Goal: Find specific page/section: Find specific page/section

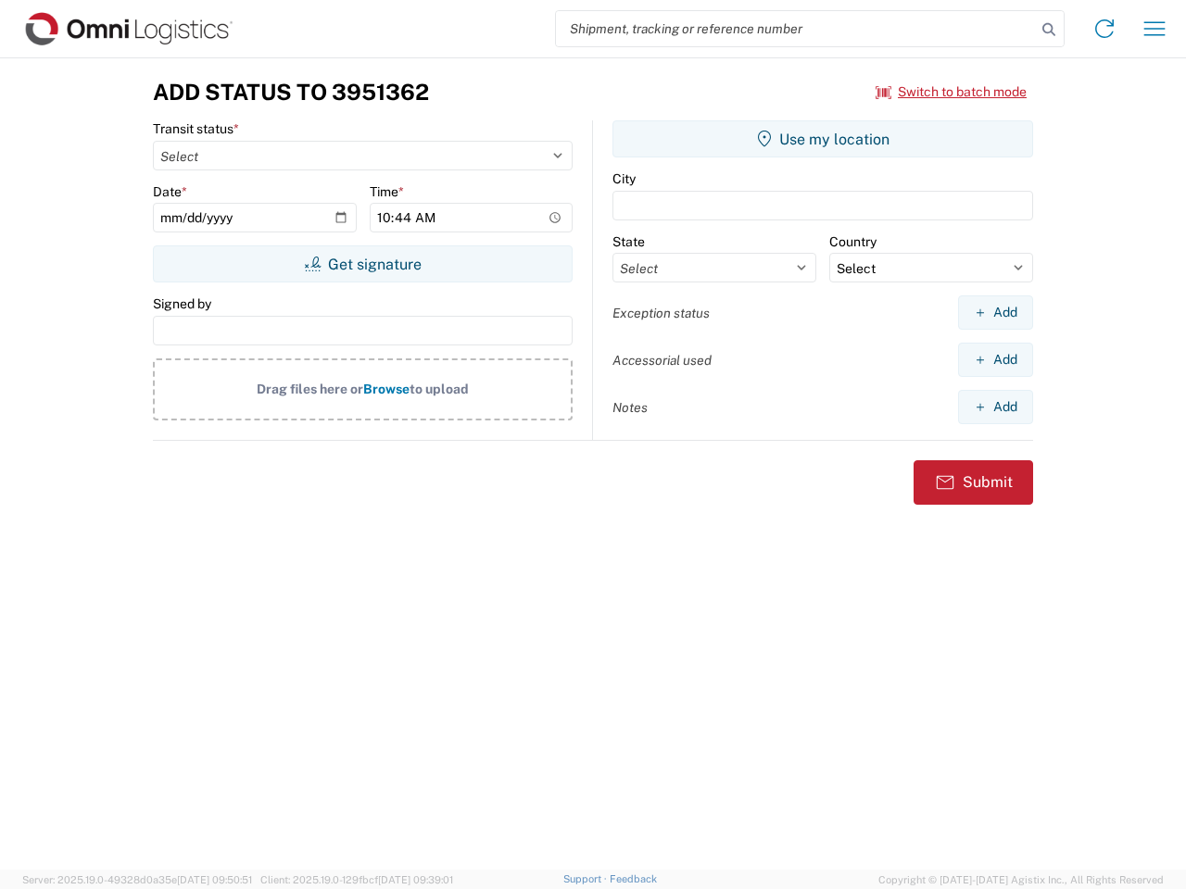
click at [796, 29] on input "search" at bounding box center [796, 28] width 480 height 35
click at [1049, 30] on icon at bounding box center [1049, 30] width 26 height 26
click at [1104, 29] on icon at bounding box center [1104, 29] width 30 height 30
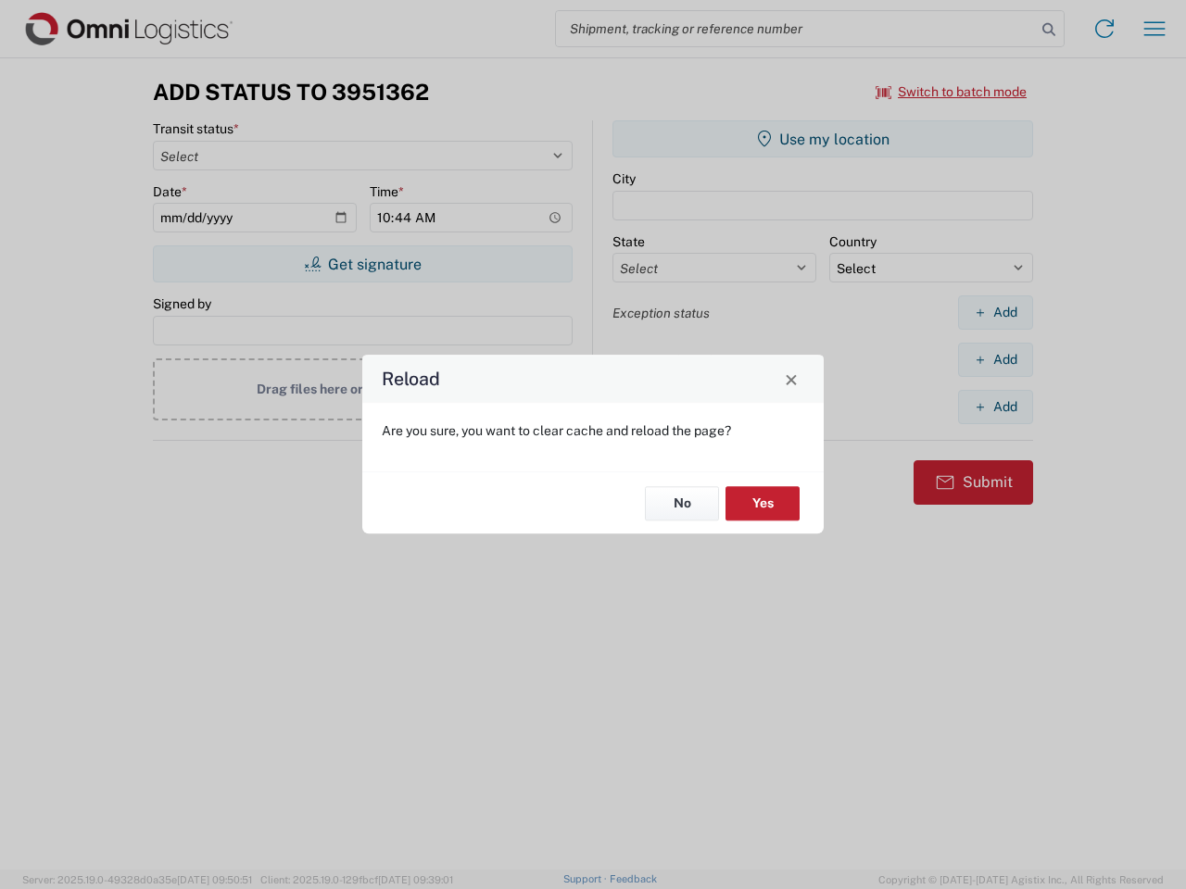
click at [1154, 29] on div "Reload Are you sure, you want to clear cache and reload the page? No Yes" at bounding box center [593, 444] width 1186 height 889
click at [951, 92] on div "Reload Are you sure, you want to clear cache and reload the page? No Yes" at bounding box center [593, 444] width 1186 height 889
click at [362, 264] on div "Reload Are you sure, you want to clear cache and reload the page? No Yes" at bounding box center [593, 444] width 1186 height 889
click at [823, 139] on div "Reload Are you sure, you want to clear cache and reload the page? No Yes" at bounding box center [593, 444] width 1186 height 889
click at [995, 312] on div "Reload Are you sure, you want to clear cache and reload the page? No Yes" at bounding box center [593, 444] width 1186 height 889
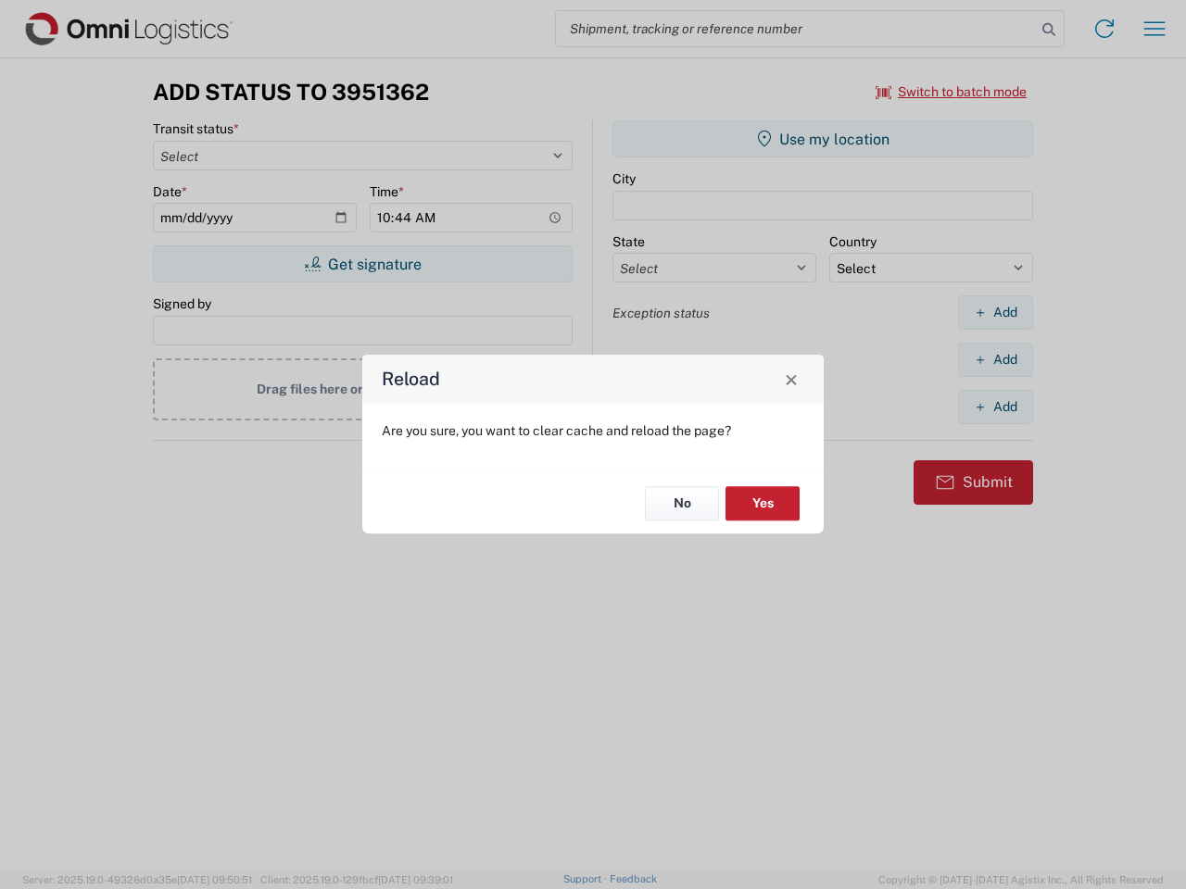
click at [995, 359] on div "Reload Are you sure, you want to clear cache and reload the page? No Yes" at bounding box center [593, 444] width 1186 height 889
click at [995, 407] on div "Reload Are you sure, you want to clear cache and reload the page? No Yes" at bounding box center [593, 444] width 1186 height 889
